Goal: Find specific page/section

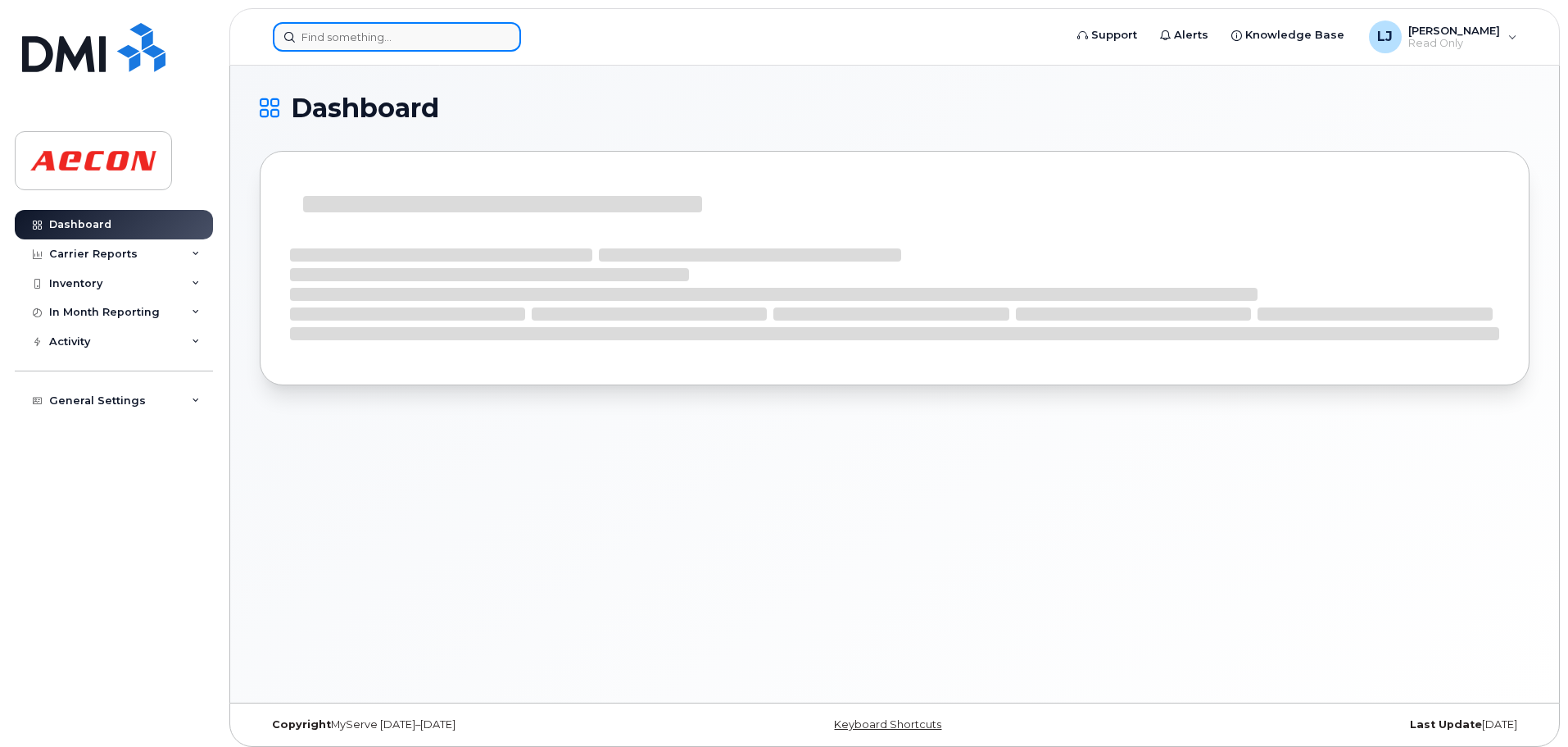
click at [356, 37] on input at bounding box center [397, 36] width 249 height 29
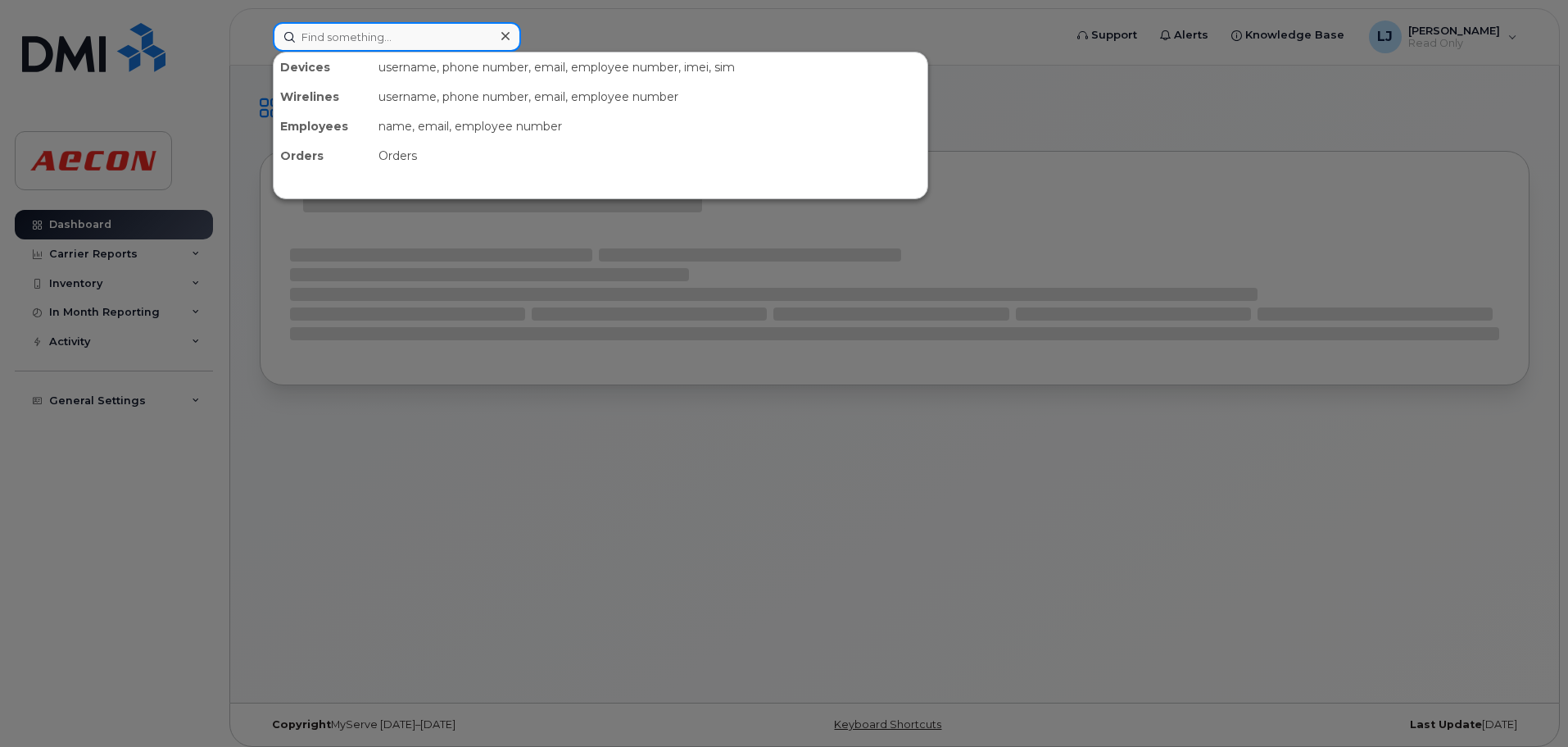
paste input "[PERSON_NAME]"
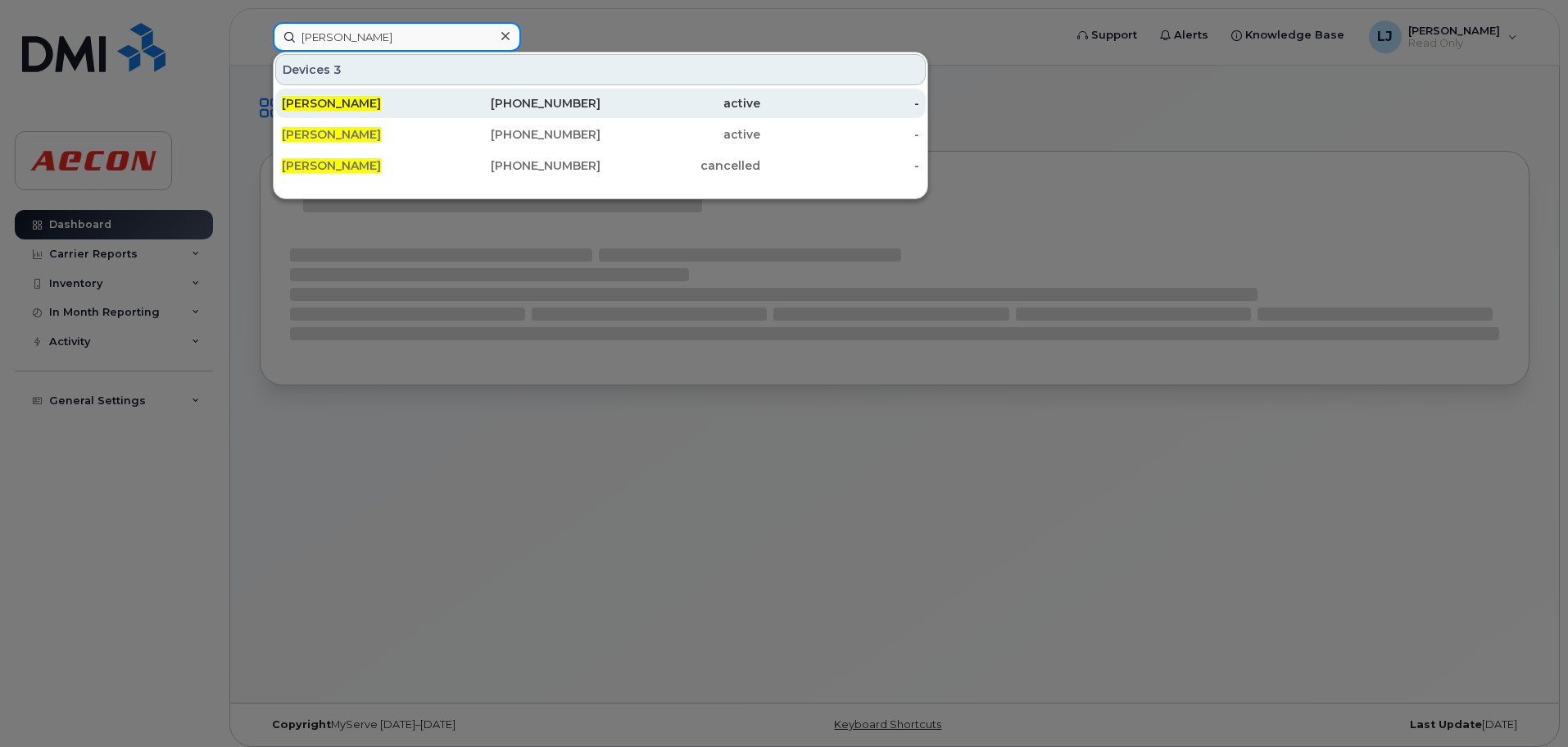
type input "[PERSON_NAME]"
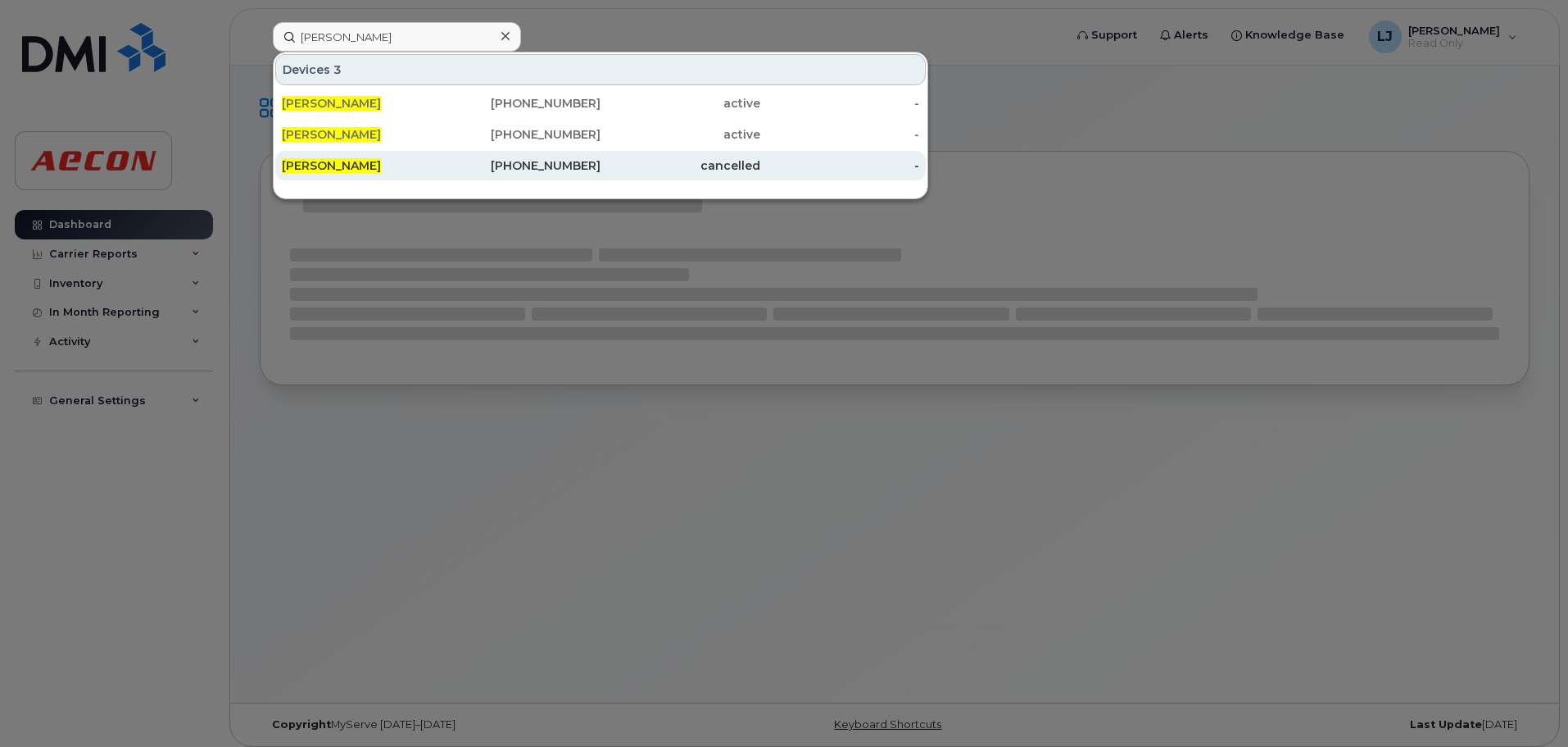
drag, startPoint x: 319, startPoint y: 103, endPoint x: 403, endPoint y: 167, distance: 105.6
click at [319, 103] on span "[PERSON_NAME]" at bounding box center [332, 103] width 99 height 15
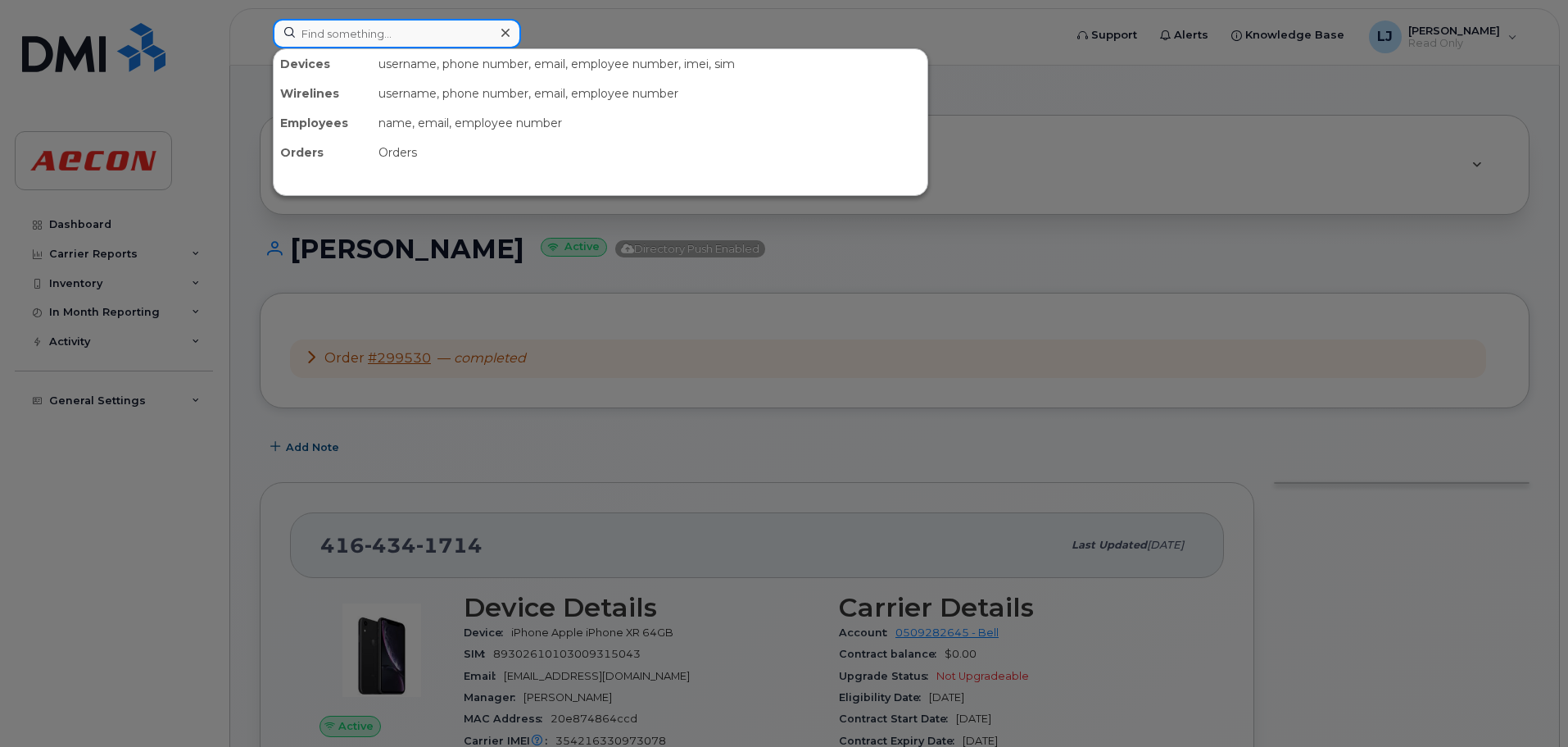
click at [428, 34] on input at bounding box center [397, 33] width 249 height 29
paste input "[PERSON_NAME]"
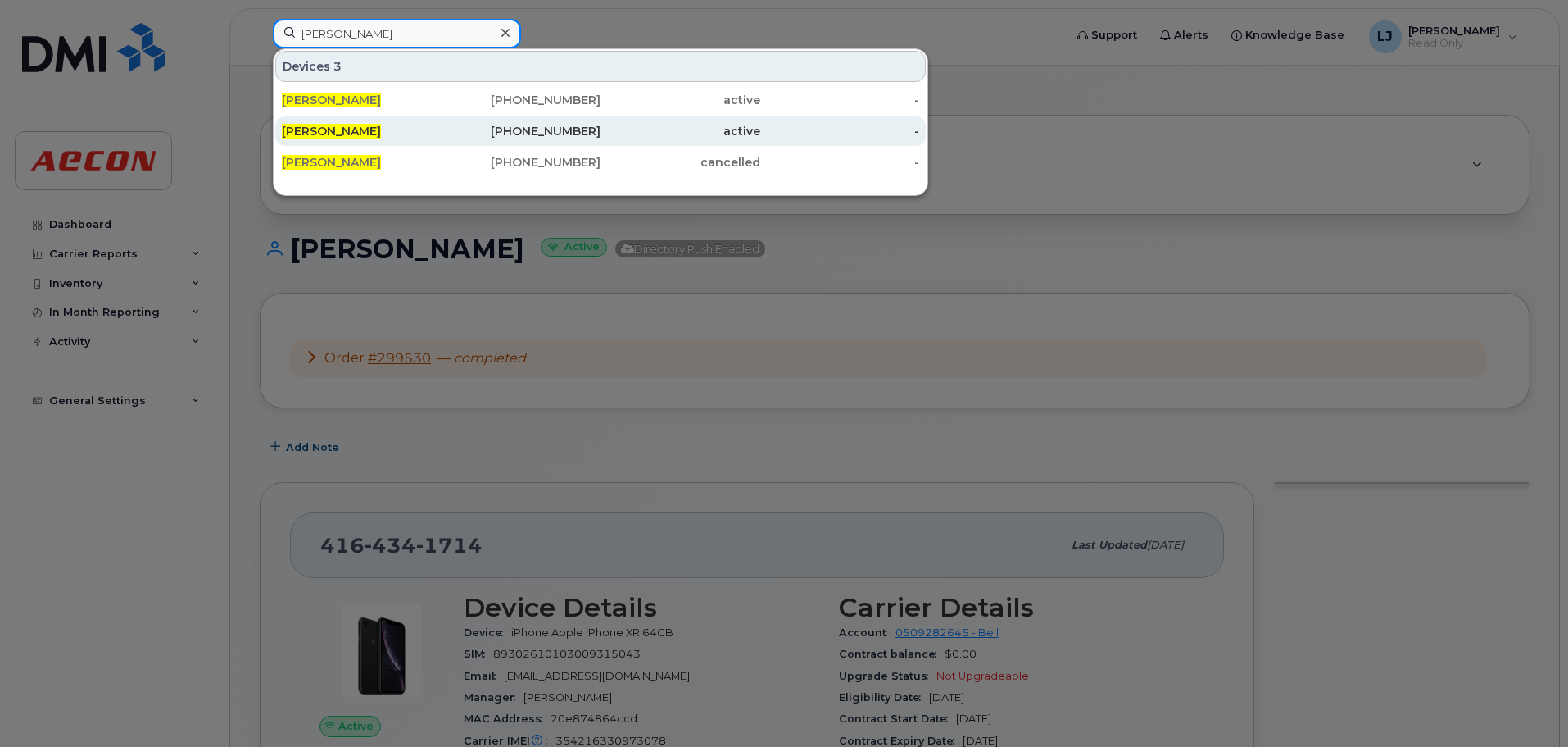
type input "[PERSON_NAME]"
click at [333, 124] on span "[PERSON_NAME]" at bounding box center [332, 131] width 99 height 15
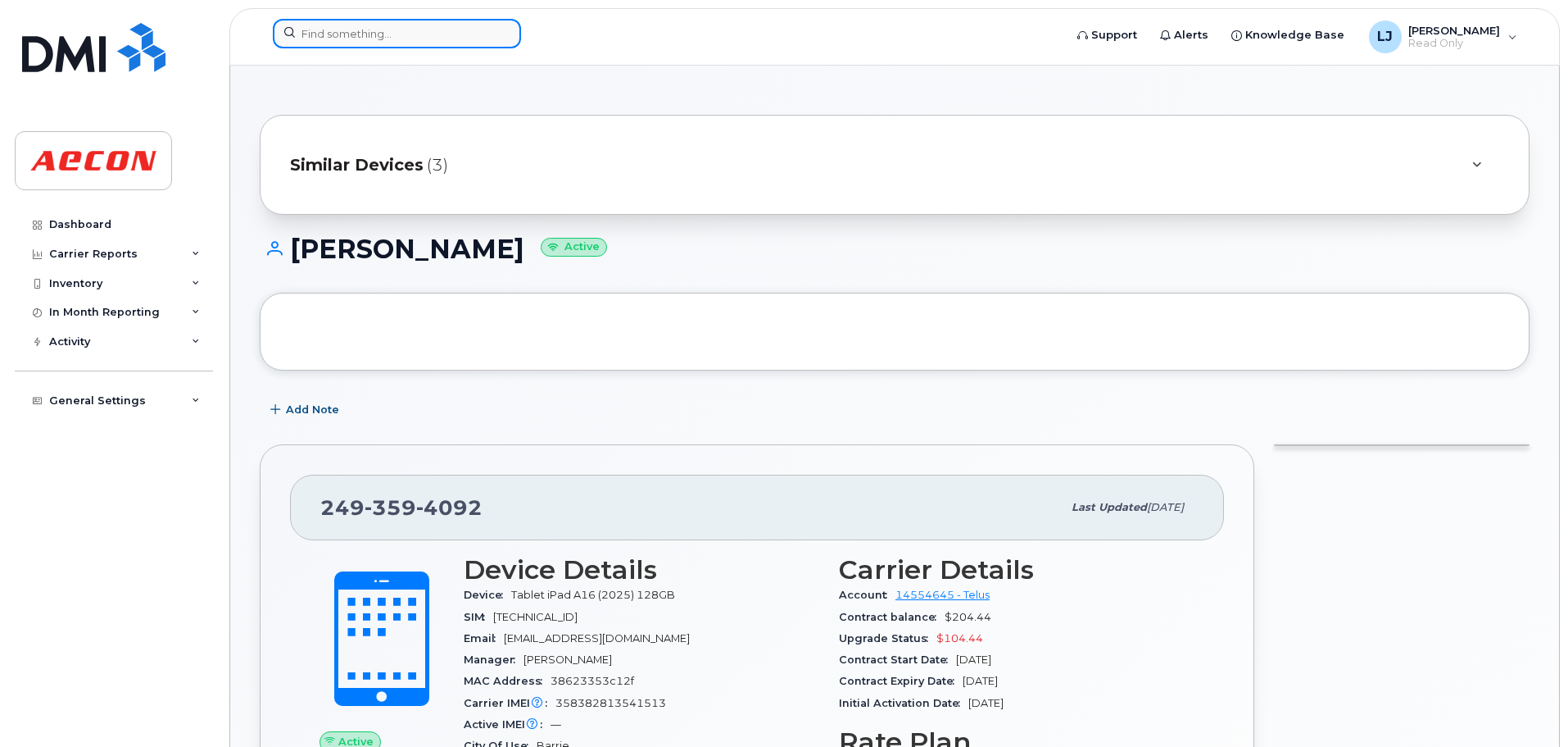
click at [423, 24] on input at bounding box center [397, 33] width 249 height 29
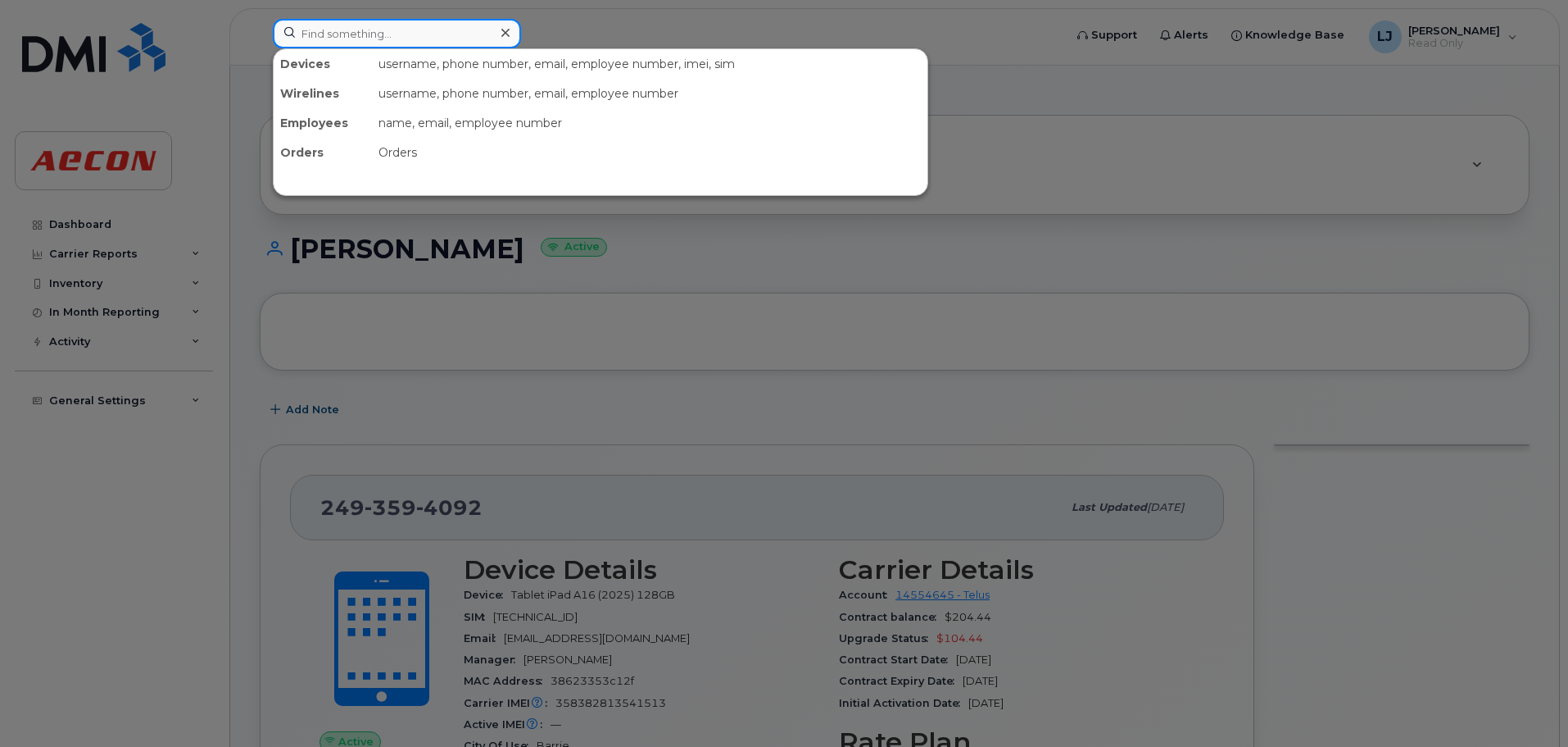
paste input "[PERSON_NAME]"
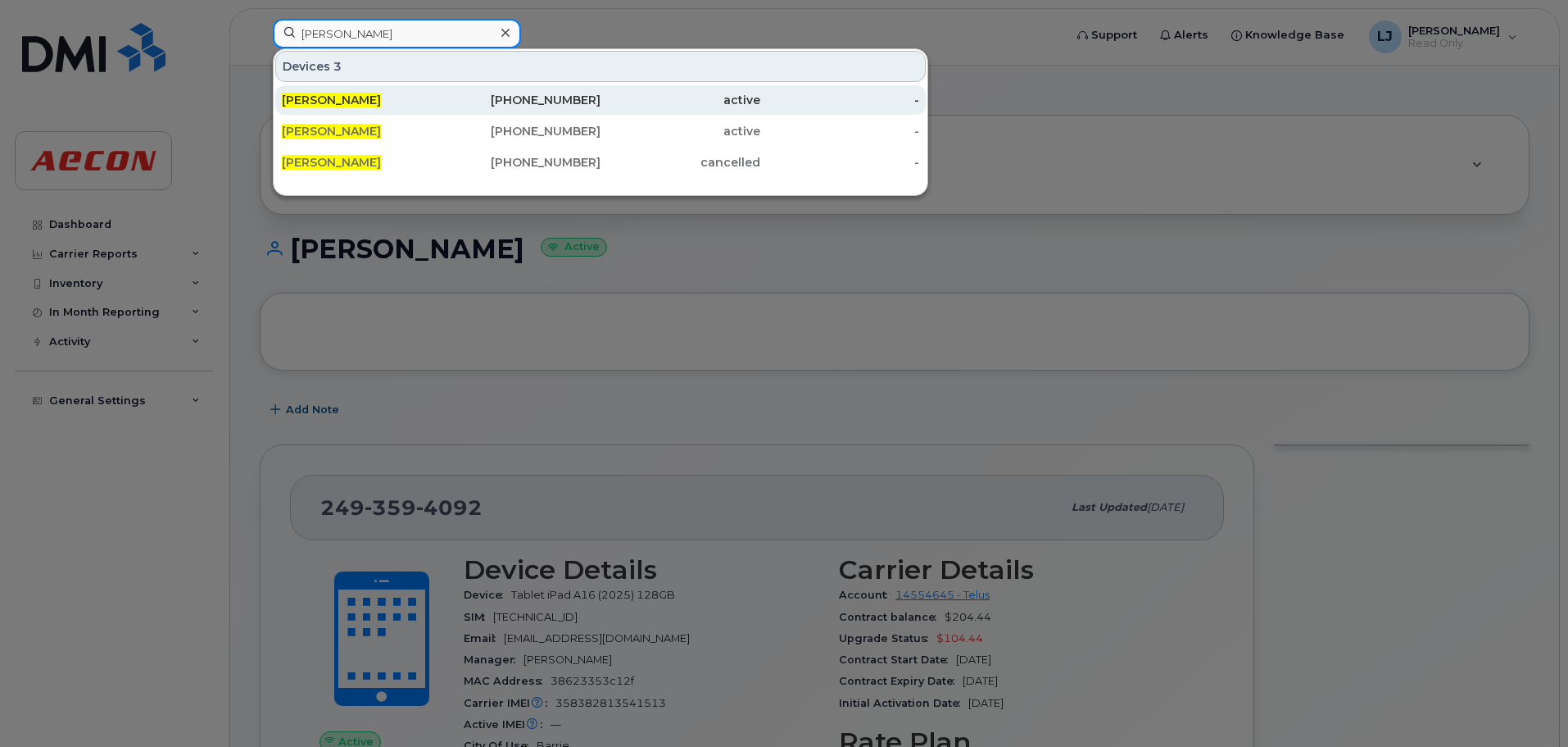
type input "[PERSON_NAME]"
click at [329, 101] on span "[PERSON_NAME]" at bounding box center [332, 100] width 99 height 15
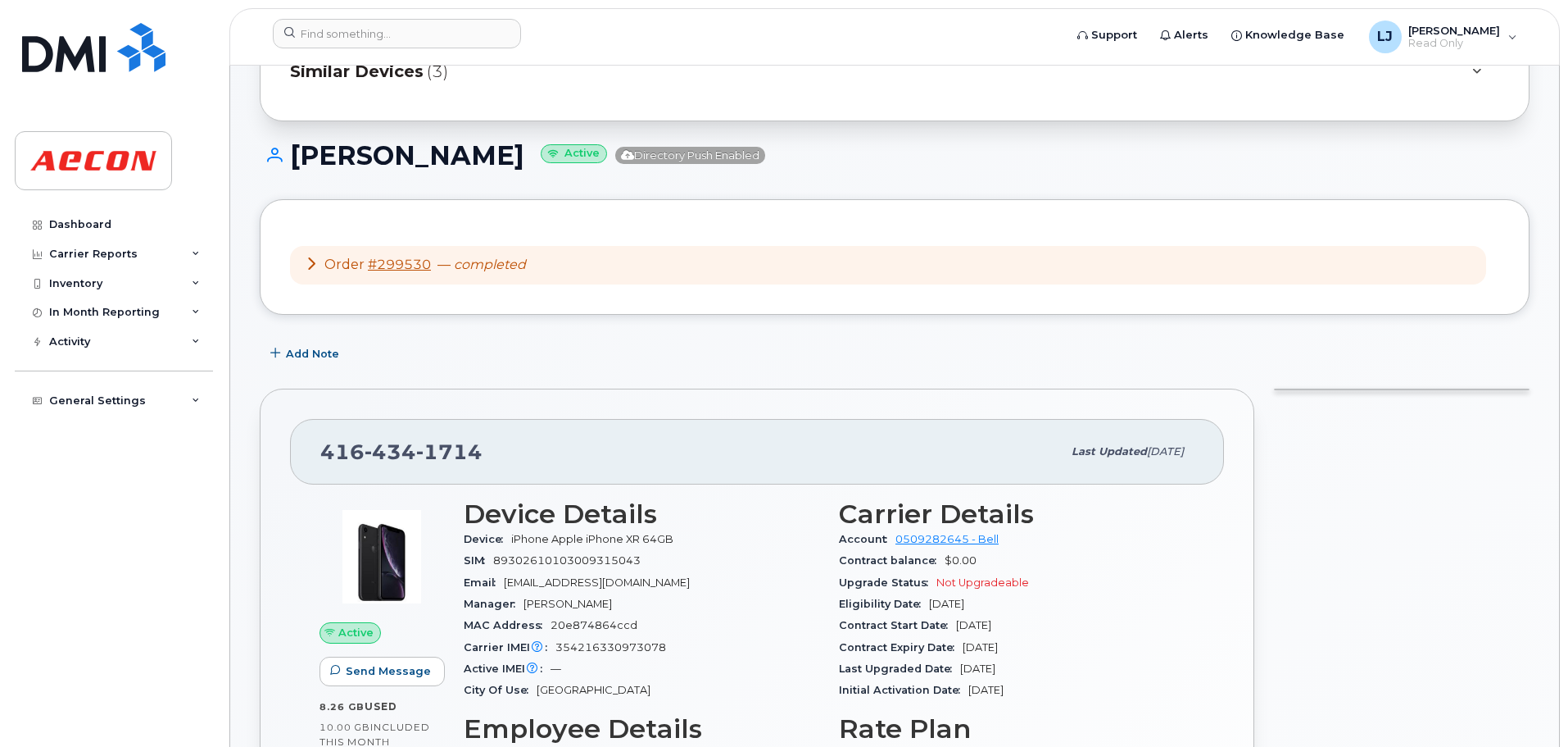
scroll to position [82, 0]
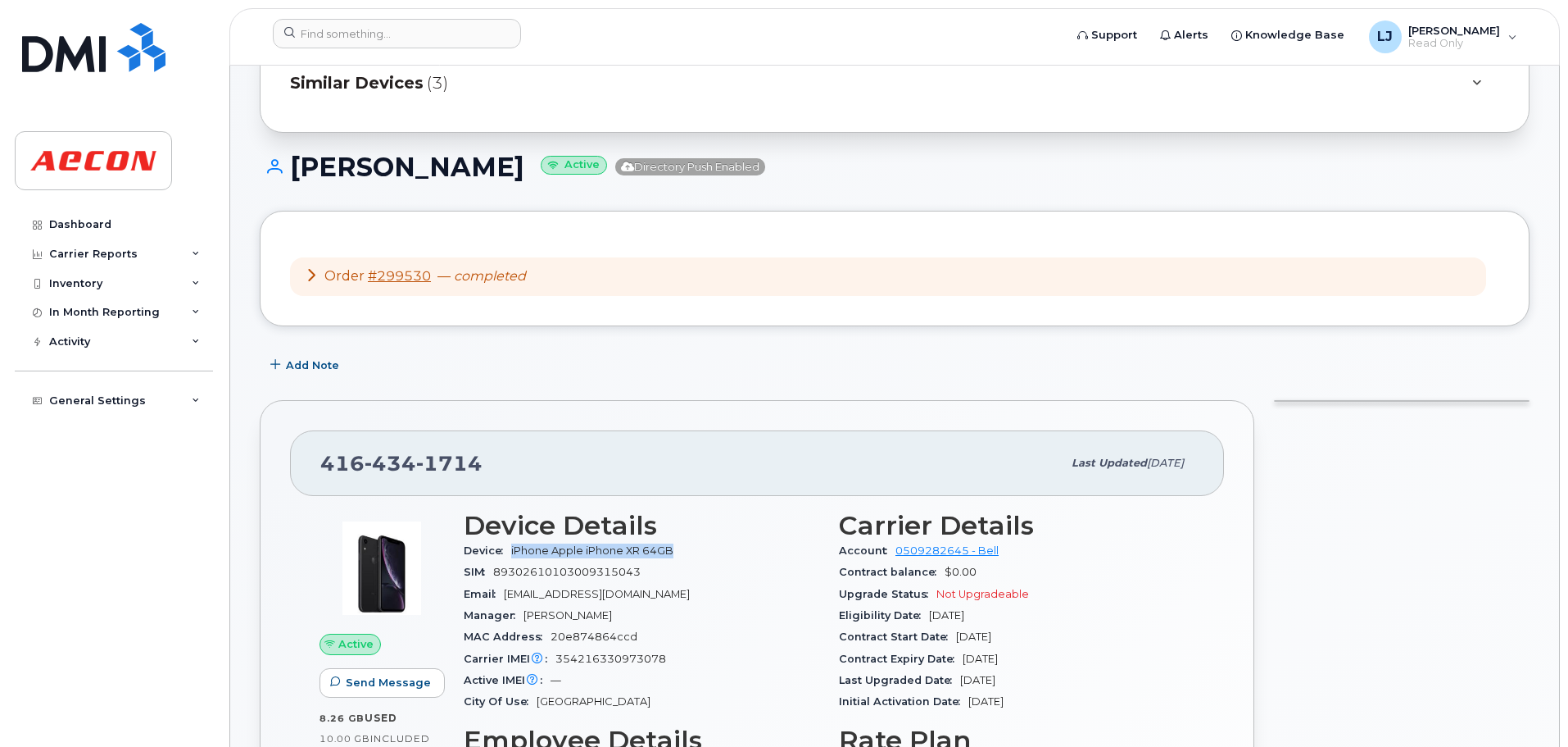
drag, startPoint x: 671, startPoint y: 552, endPoint x: 512, endPoint y: 558, distance: 159.1
click at [512, 558] on div "Device iPhone Apple iPhone XR 64GB" at bounding box center [641, 550] width 355 height 21
copy span "iPhone Apple iPhone XR 64GB"
